Goal: Transaction & Acquisition: Purchase product/service

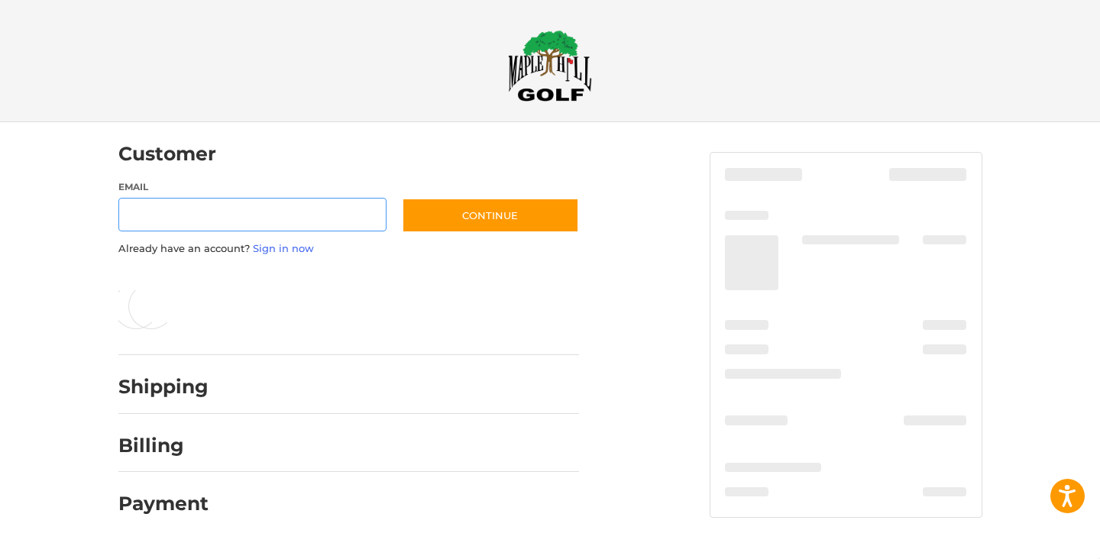
scroll to position [11, 0]
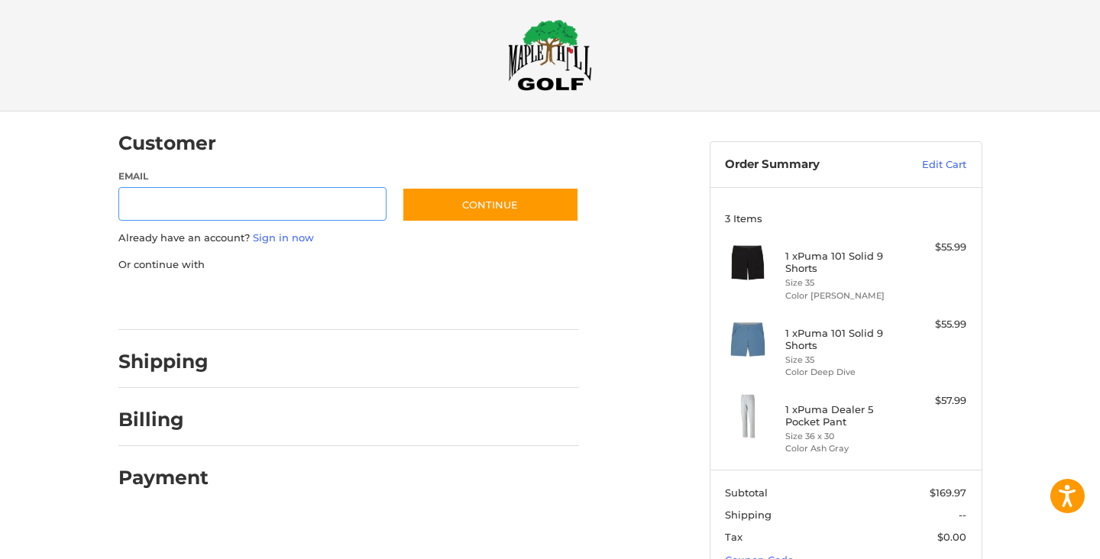
click at [329, 210] on input "Email" at bounding box center [252, 204] width 269 height 34
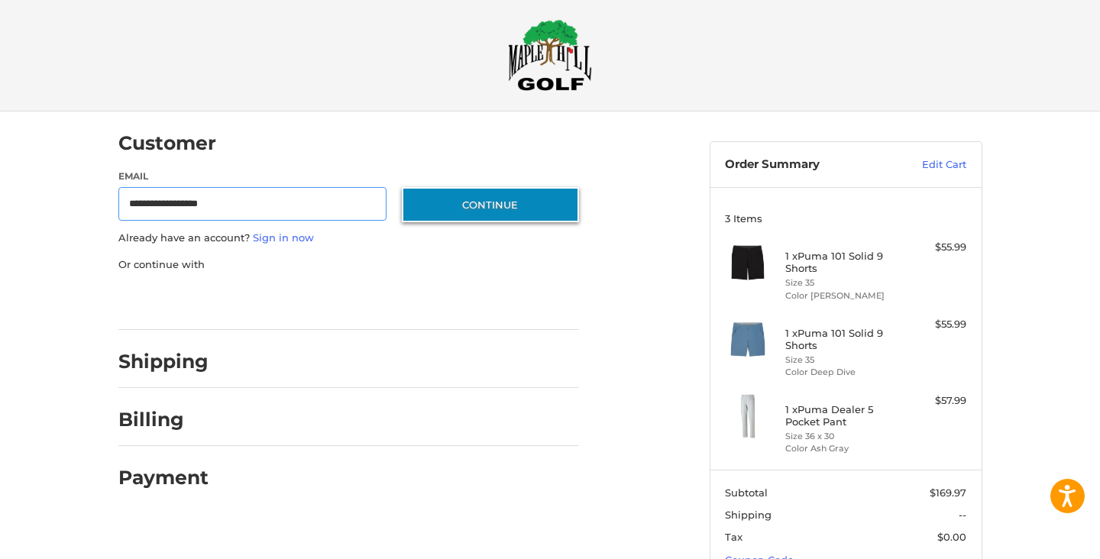
type input "**********"
click at [472, 208] on button "Continue" at bounding box center [490, 204] width 177 height 35
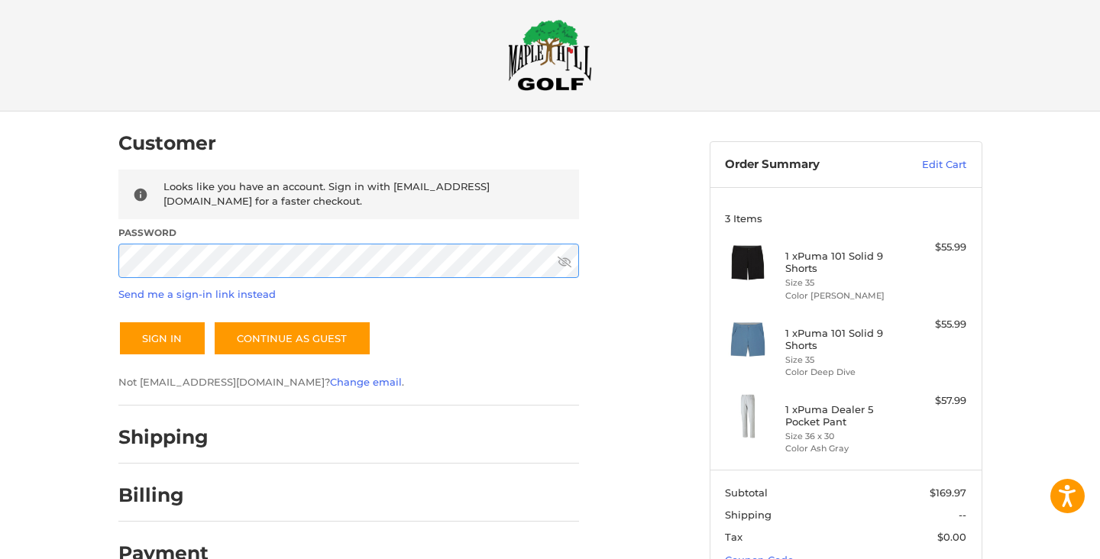
click at [161, 338] on button "Sign In" at bounding box center [162, 338] width 88 height 35
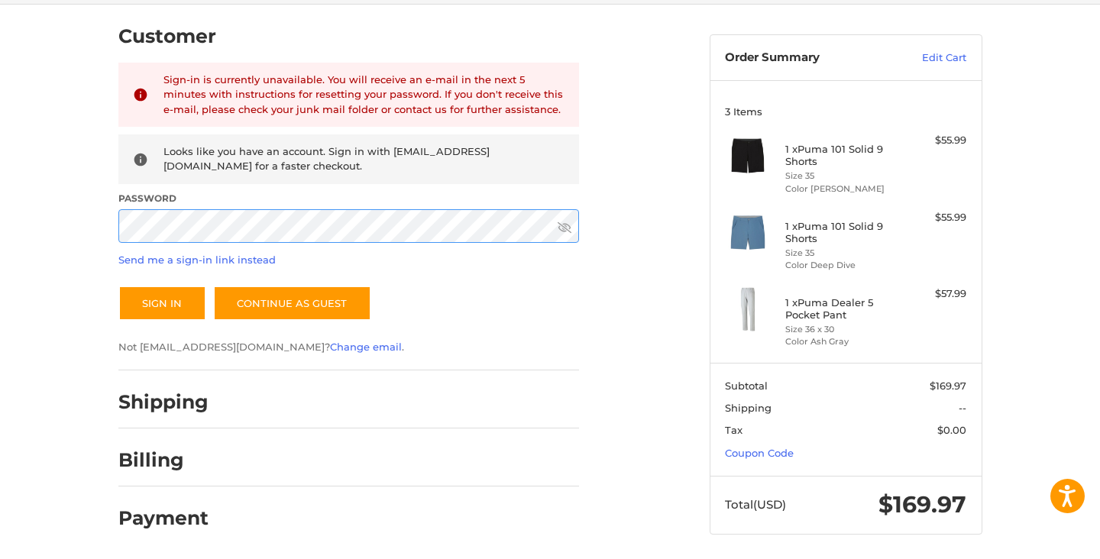
scroll to position [117, 0]
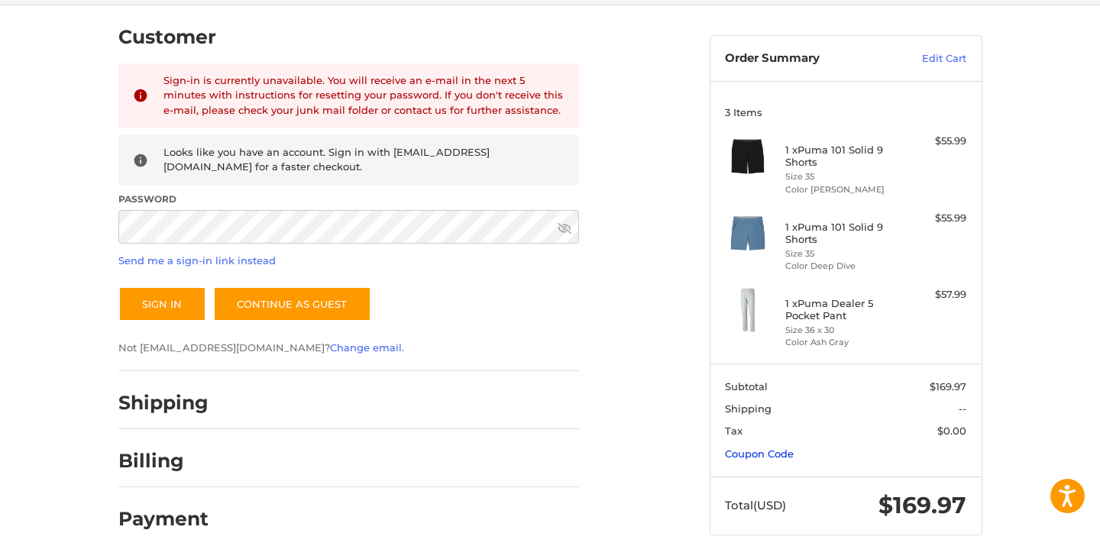
click at [741, 449] on link "Coupon Code" at bounding box center [759, 454] width 69 height 12
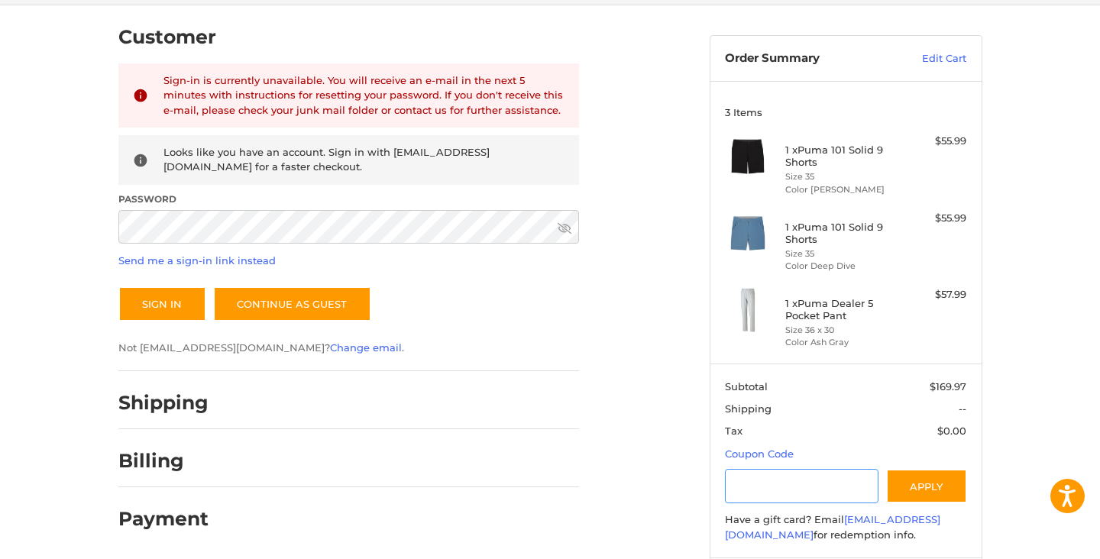
click at [751, 471] on input "Gift Certificate or Coupon Code" at bounding box center [802, 486] width 154 height 34
type input "*********"
click at [927, 487] on button "Apply" at bounding box center [926, 486] width 81 height 34
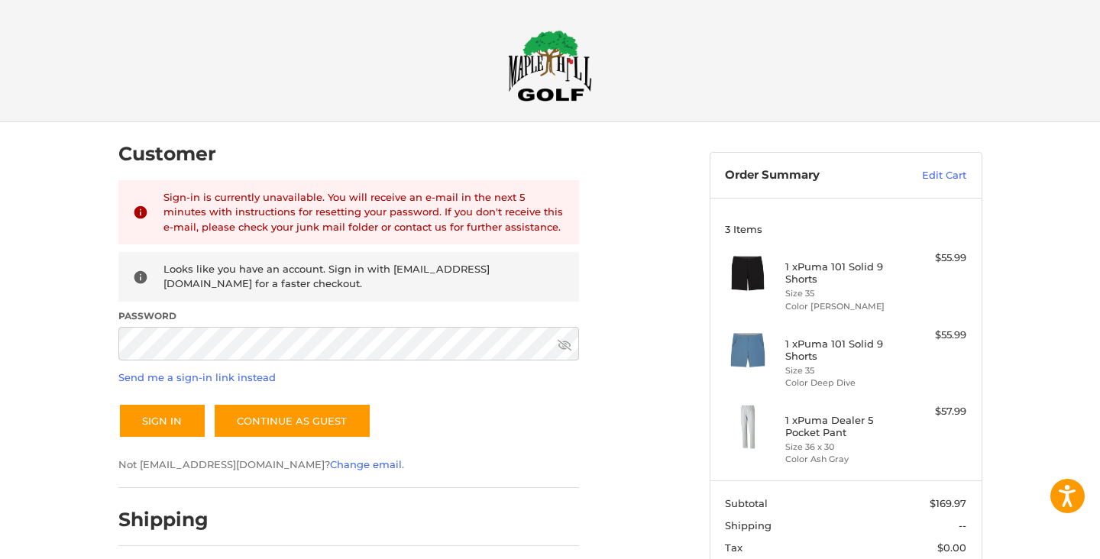
scroll to position [0, 0]
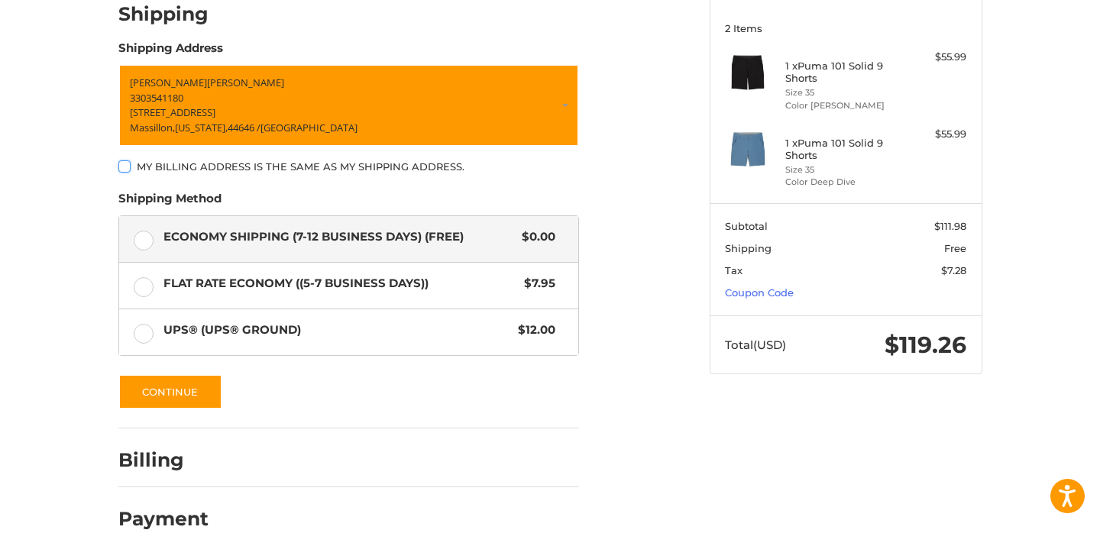
scroll to position [201, 0]
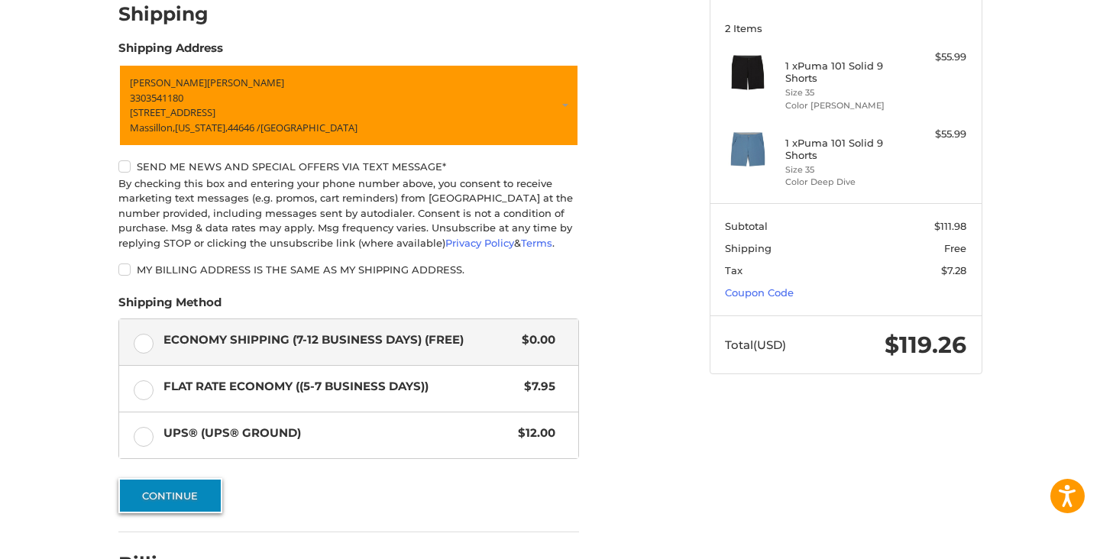
click at [186, 491] on button "Continue" at bounding box center [170, 495] width 104 height 35
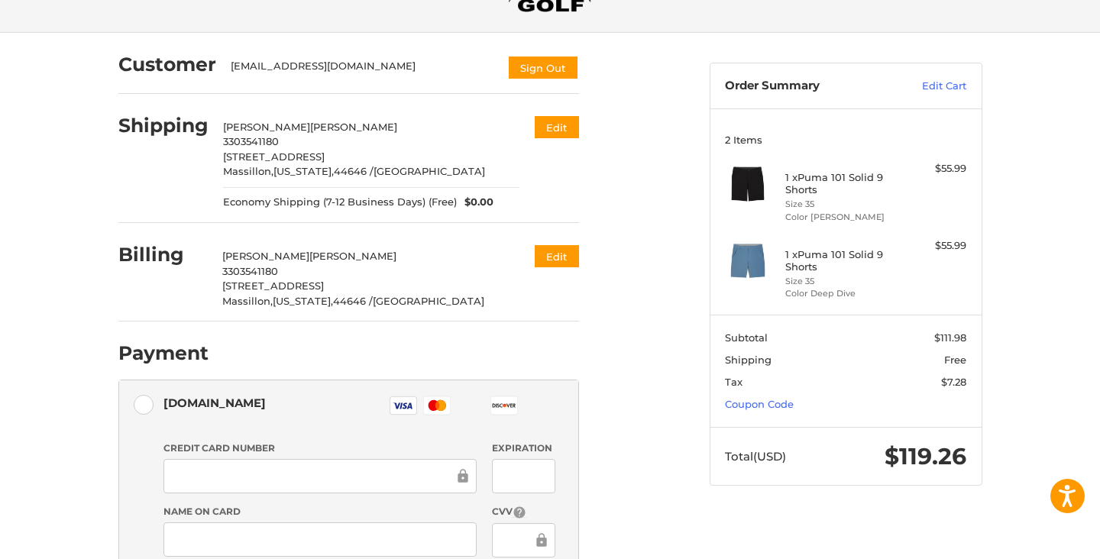
scroll to position [99, 0]
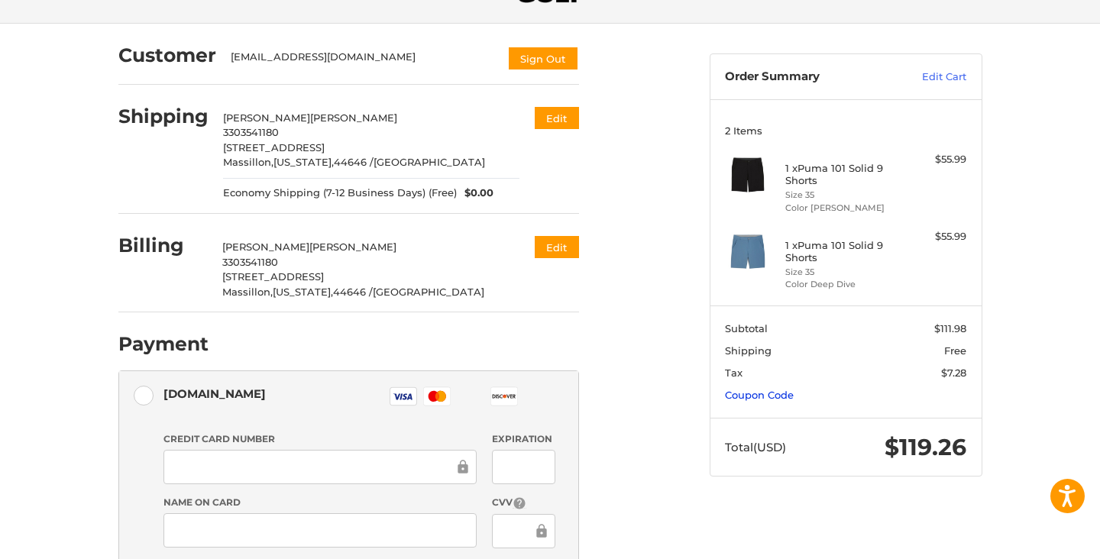
click at [767, 396] on link "Coupon Code" at bounding box center [759, 395] width 69 height 12
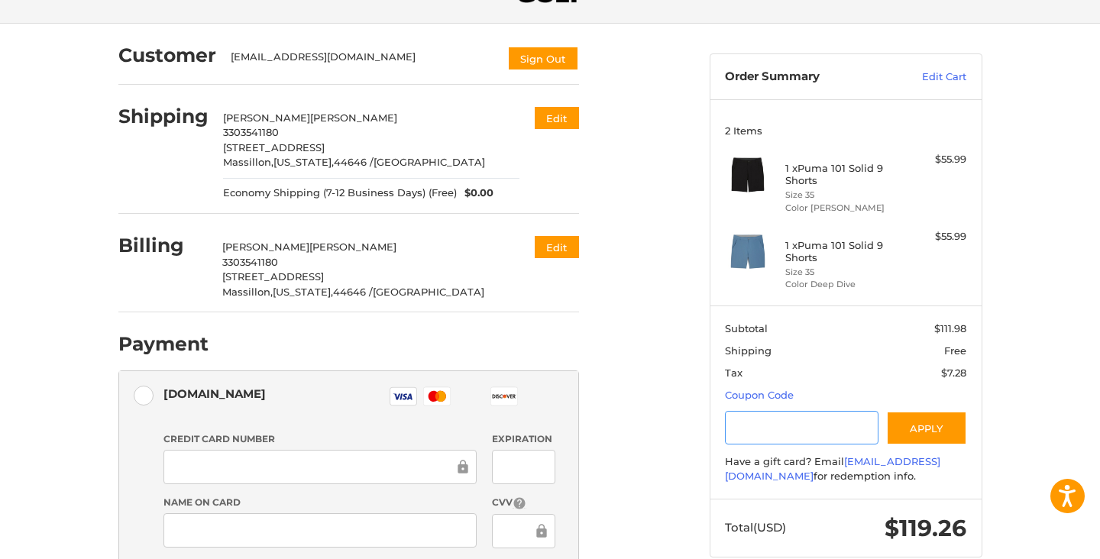
click at [767, 425] on input "Gift Certificate or Coupon Code" at bounding box center [802, 428] width 154 height 34
click at [920, 425] on button "Apply" at bounding box center [926, 428] width 81 height 34
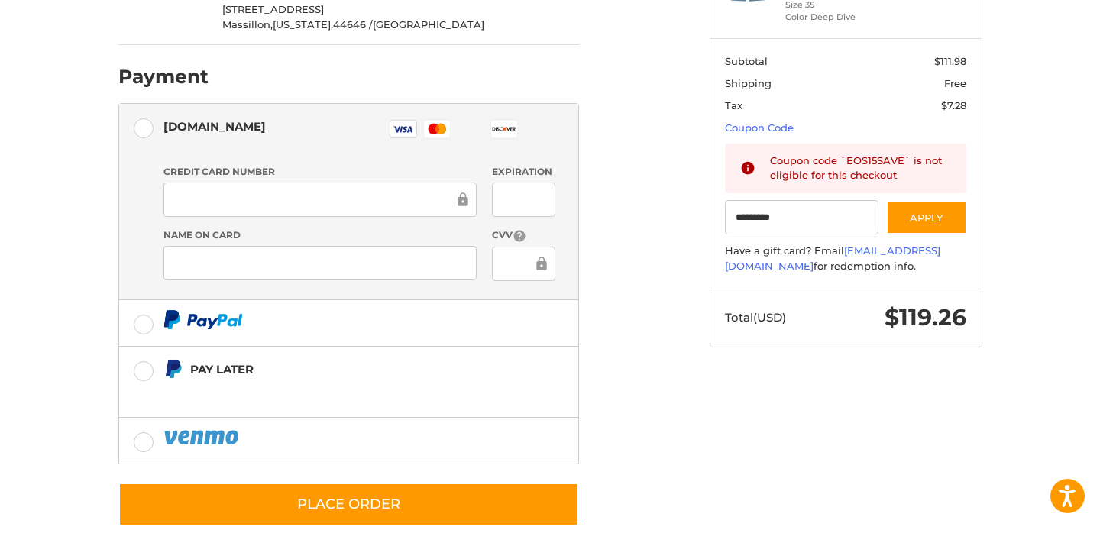
scroll to position [364, 0]
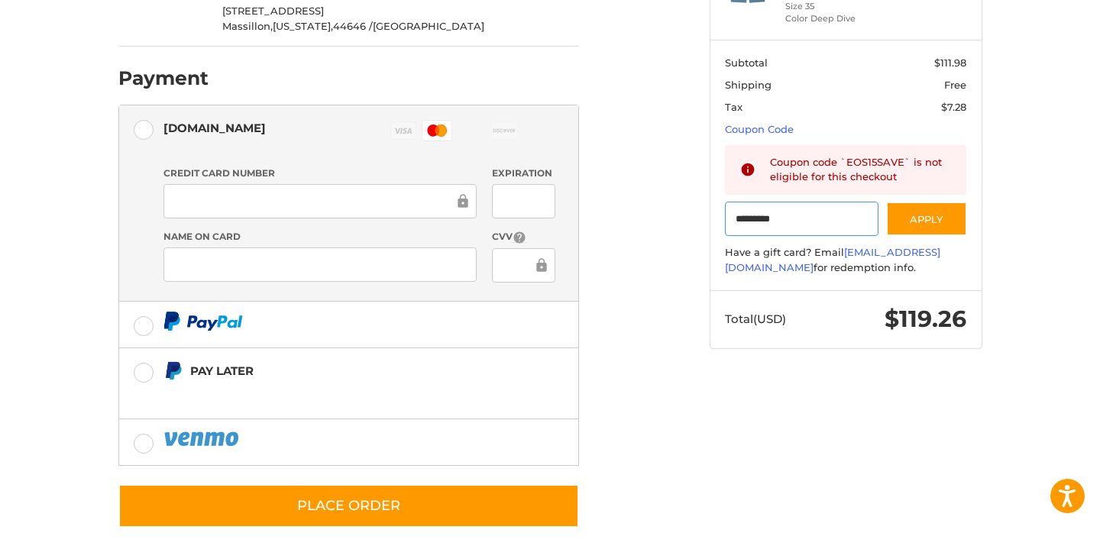
click at [815, 215] on input "*********" at bounding box center [802, 219] width 154 height 34
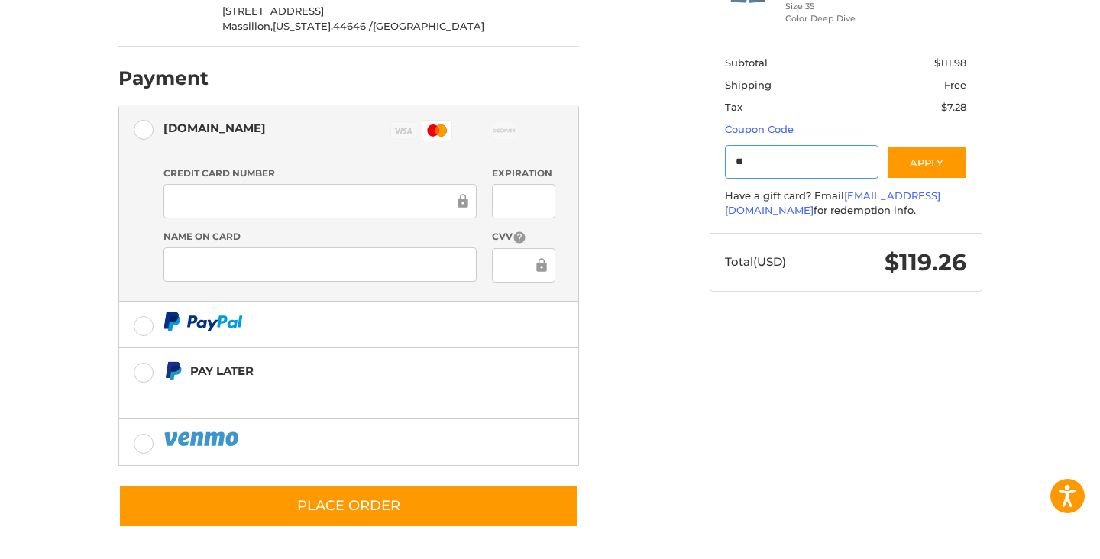
type input "*"
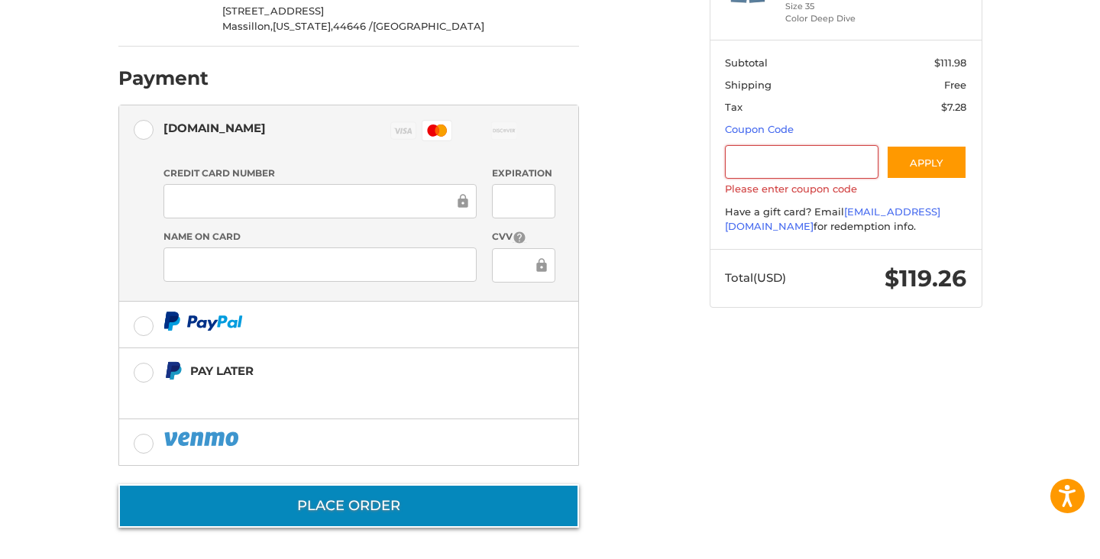
click at [344, 504] on button "Place Order" at bounding box center [348, 506] width 461 height 44
